Goal: Task Accomplishment & Management: Manage account settings

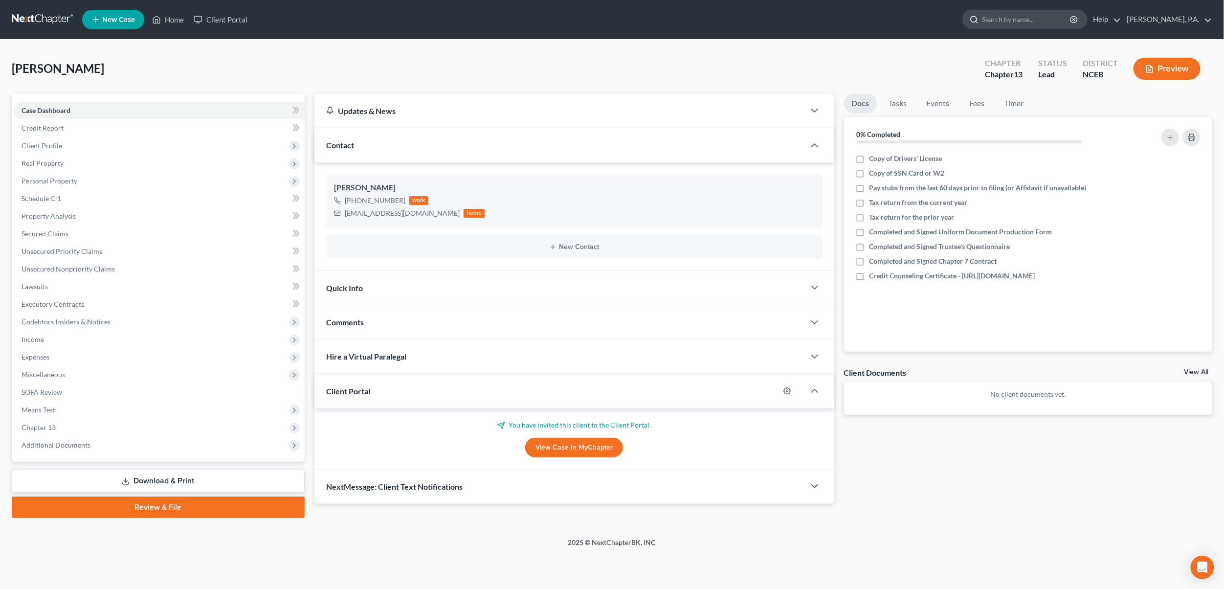
click at [1045, 22] on input "search" at bounding box center [1026, 19] width 89 height 18
type input "sang"
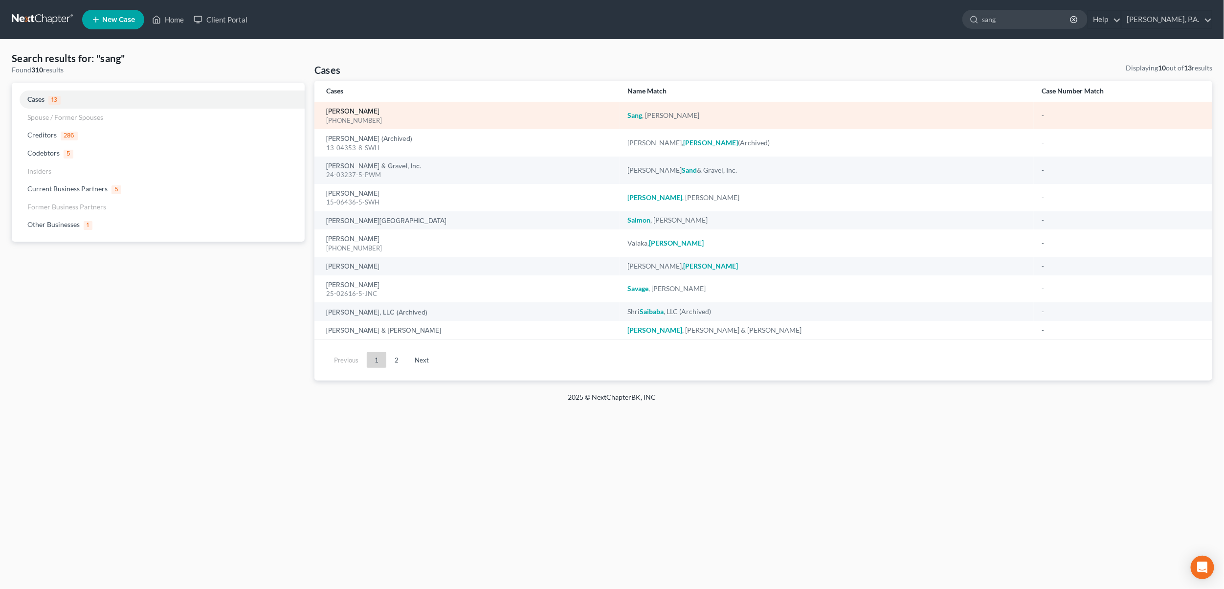
click at [342, 110] on link "[PERSON_NAME]" at bounding box center [352, 111] width 53 height 7
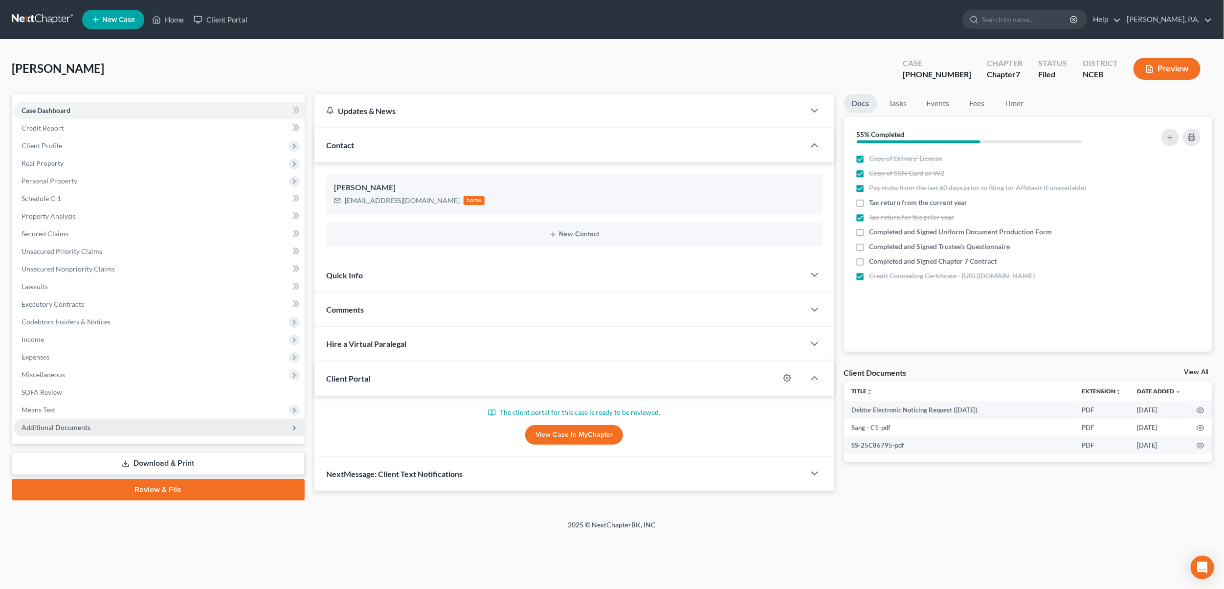
click at [90, 428] on span "Additional Documents" at bounding box center [159, 427] width 291 height 18
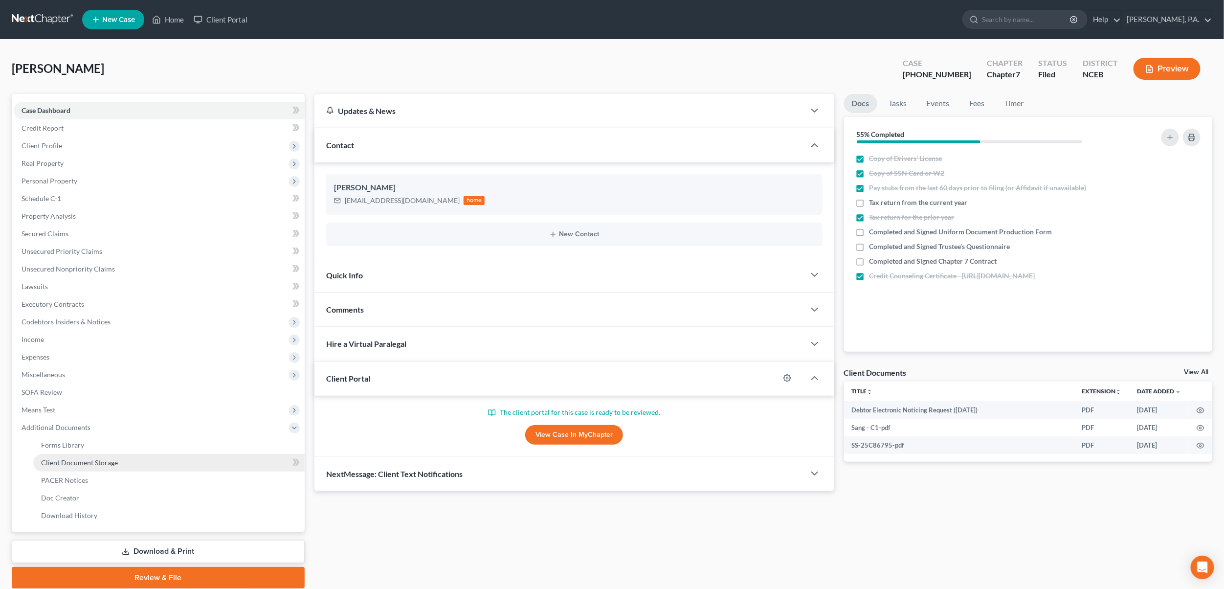
click at [70, 466] on link "Client Document Storage" at bounding box center [168, 463] width 271 height 18
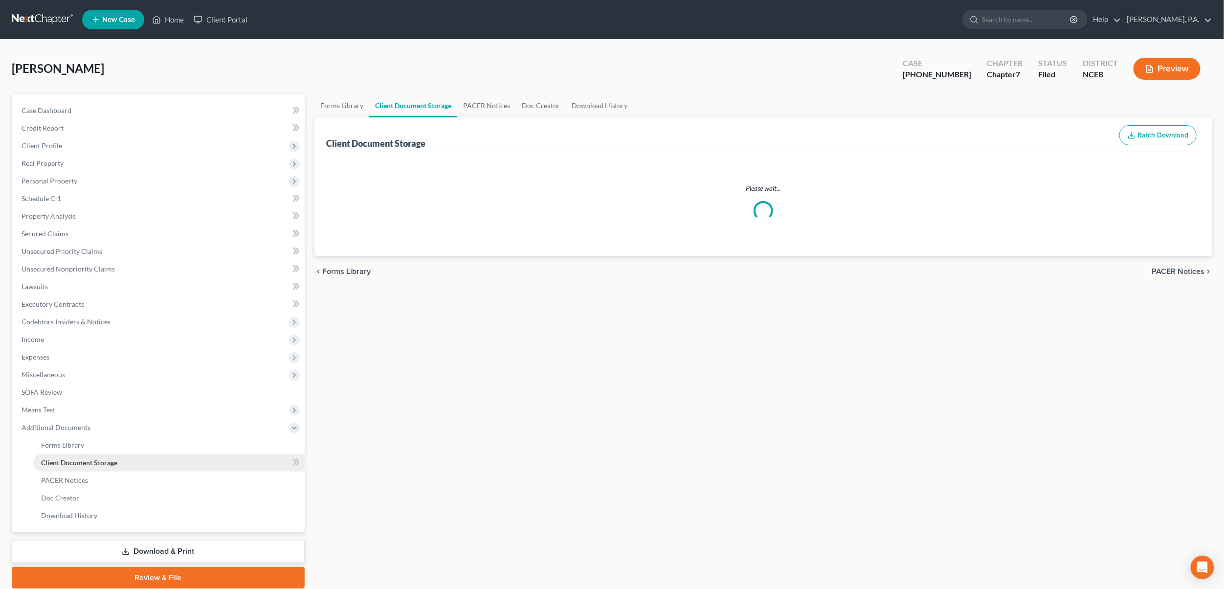
select select "0"
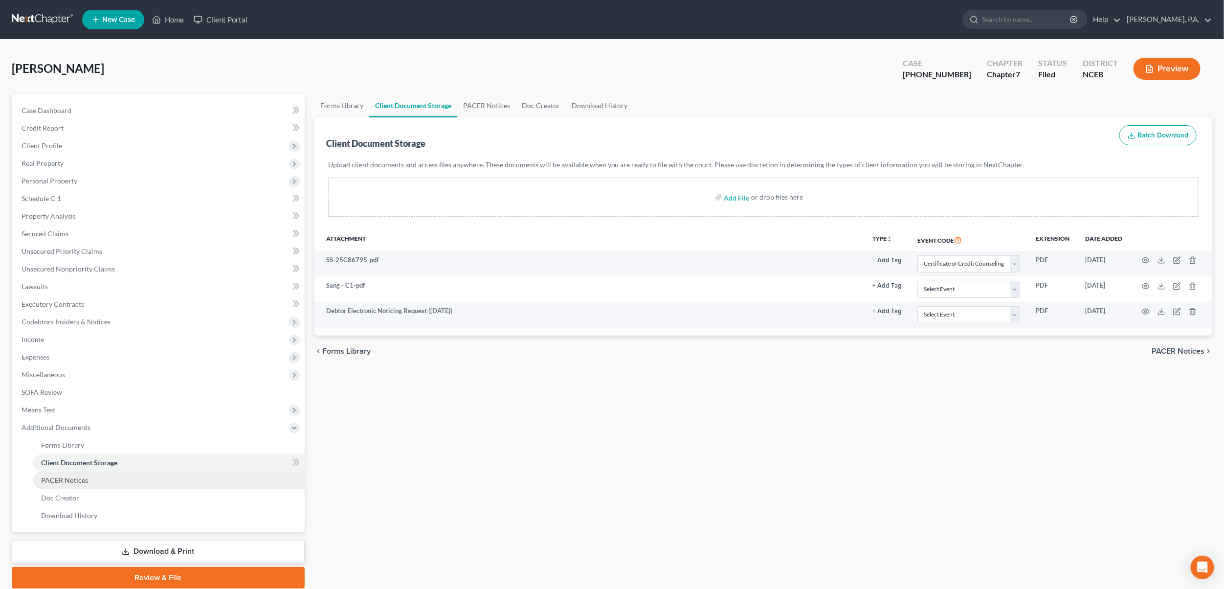
click at [67, 477] on span "PACER Notices" at bounding box center [64, 480] width 47 height 8
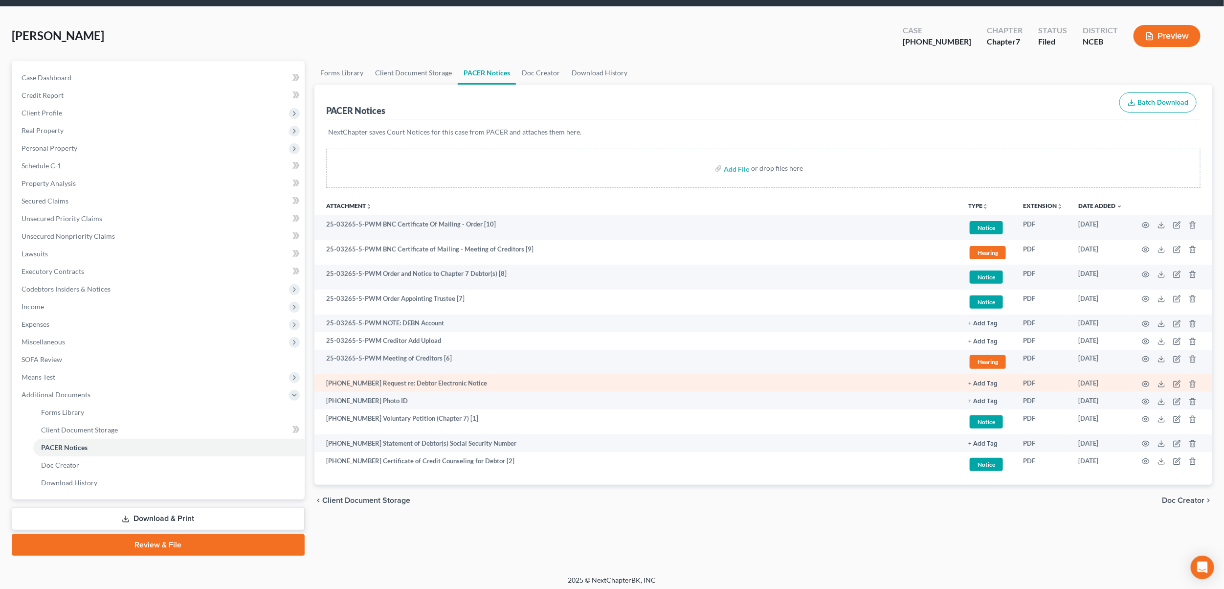
scroll to position [36, 0]
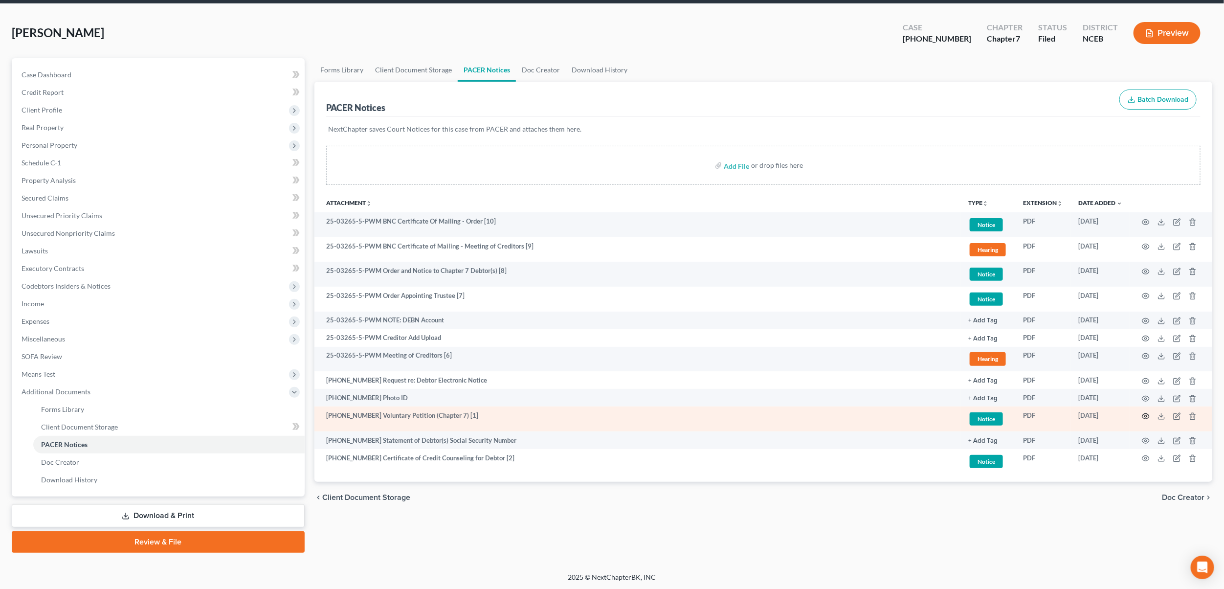
click at [1146, 414] on icon "button" at bounding box center [1145, 415] width 7 height 5
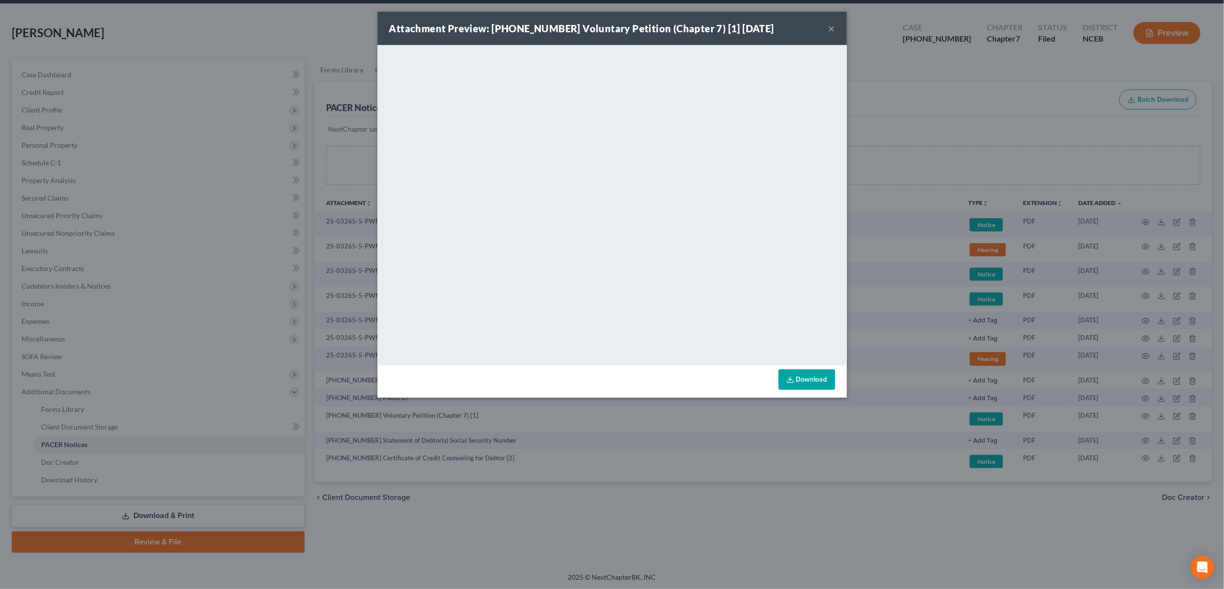
click at [828, 24] on button "×" at bounding box center [831, 28] width 7 height 12
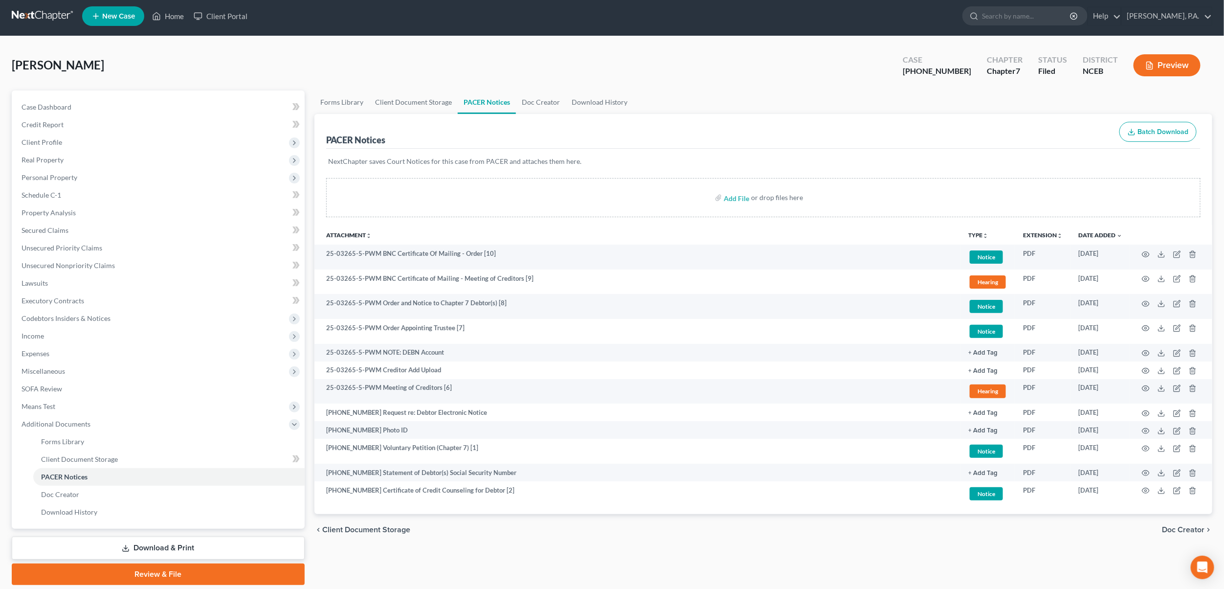
scroll to position [0, 0]
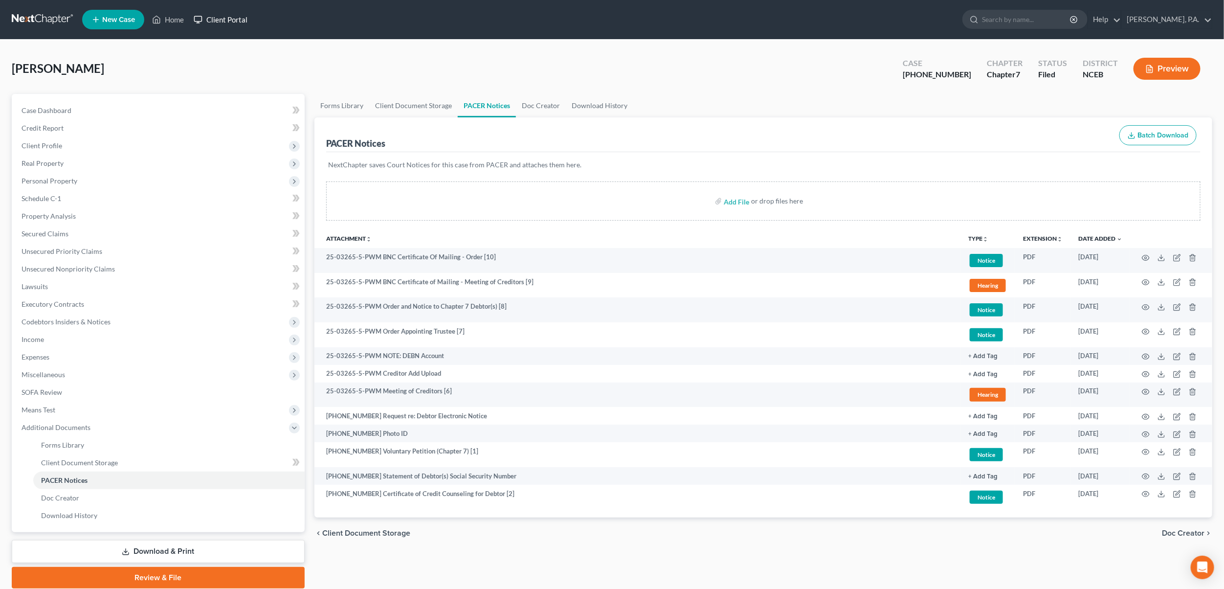
click at [212, 20] on link "Client Portal" at bounding box center [221, 20] width 64 height 18
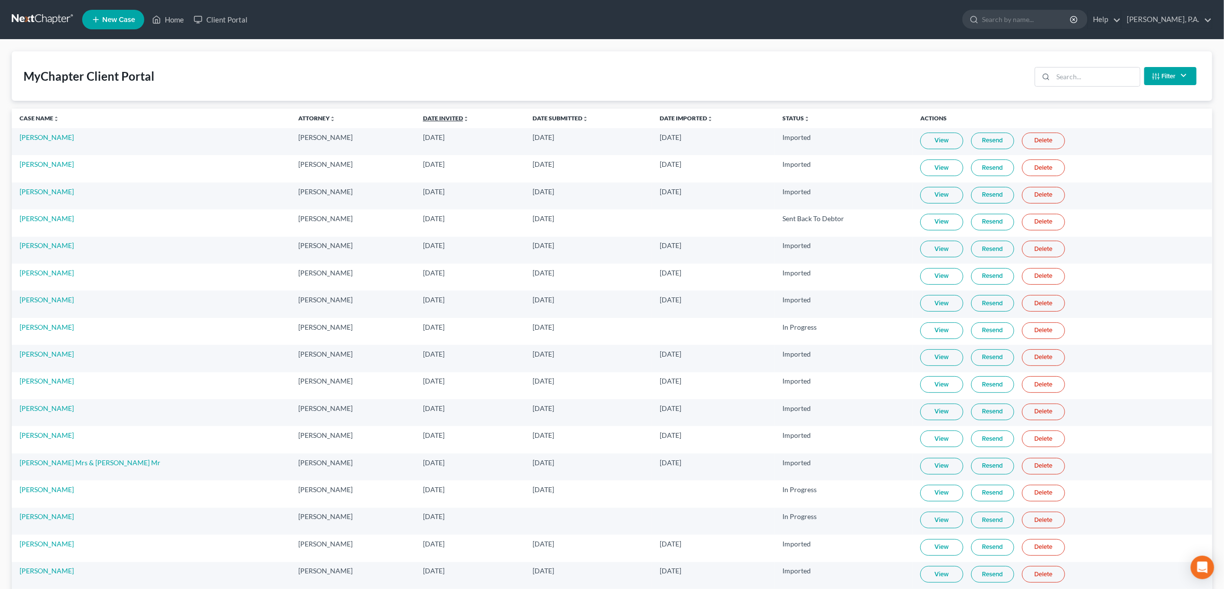
click at [423, 117] on link "Date Invited unfold_more expand_more expand_less" at bounding box center [446, 117] width 46 height 7
click at [422, 117] on link "Date Invited unfold_more expand_more expand_less" at bounding box center [445, 117] width 47 height 7
